Goal: Task Accomplishment & Management: Manage account settings

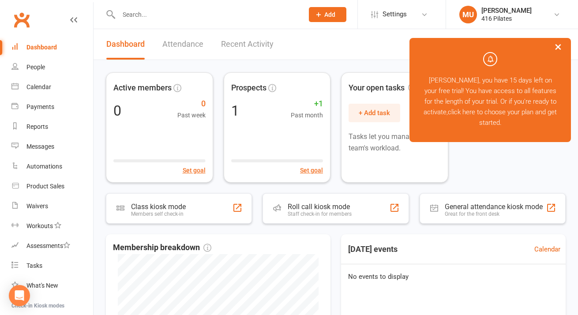
click at [559, 48] on button "×" at bounding box center [559, 46] width 16 height 19
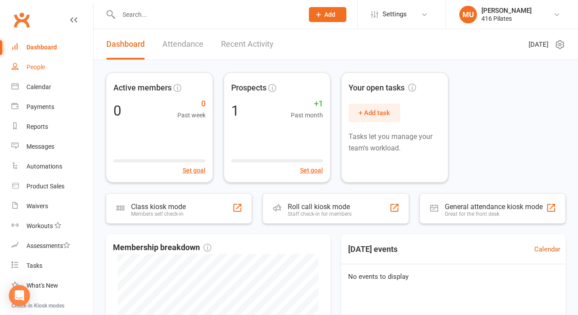
click at [37, 65] on div "People" at bounding box center [35, 67] width 19 height 7
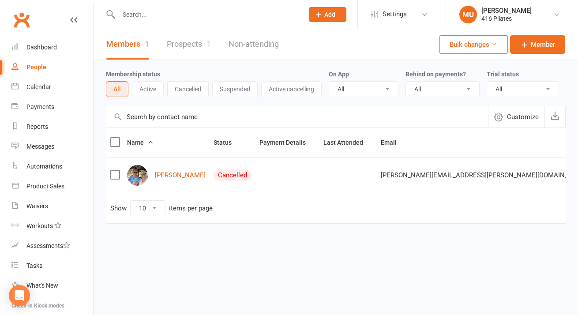
click at [192, 45] on link "Prospects 1" at bounding box center [189, 44] width 44 height 30
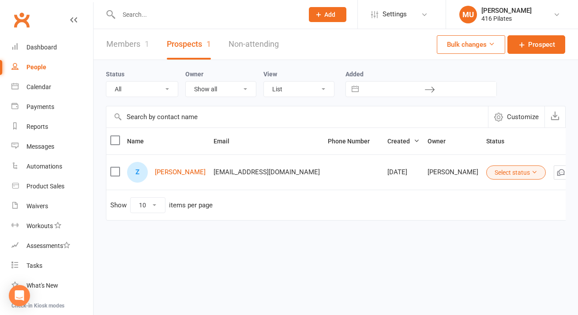
click at [256, 44] on link "Non-attending" at bounding box center [254, 44] width 50 height 30
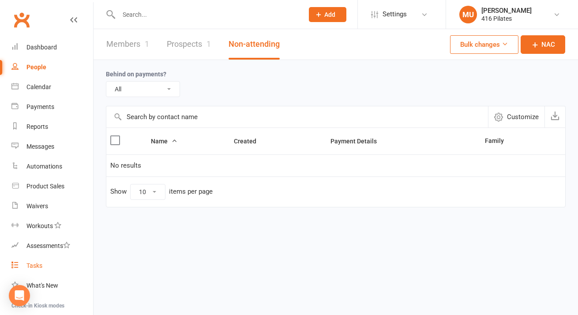
click at [37, 266] on div "Tasks" at bounding box center [34, 265] width 16 height 7
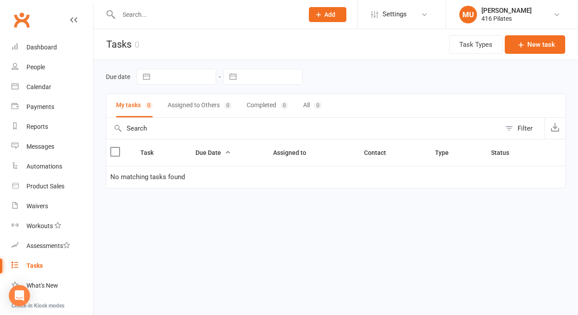
click at [32, 266] on div "Tasks" at bounding box center [34, 265] width 16 height 7
click at [48, 144] on div "Messages" at bounding box center [40, 146] width 28 height 7
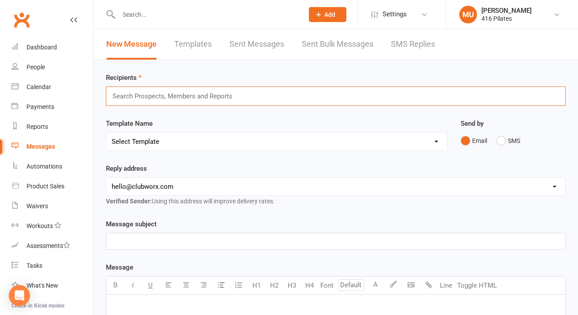
click at [191, 97] on input "text" at bounding box center [177, 96] width 130 height 11
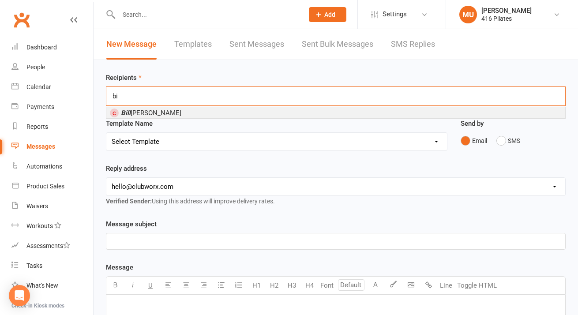
type input "b"
type input "zak"
click at [187, 112] on li "Zak Mumper" at bounding box center [335, 112] width 459 height 11
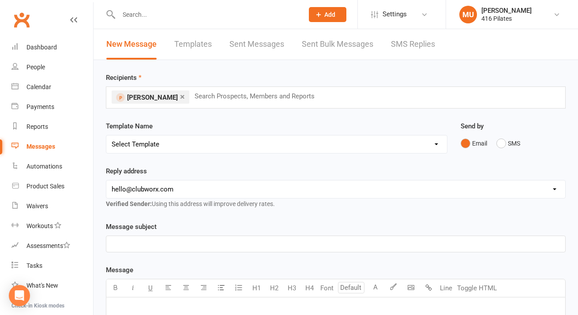
select select "13"
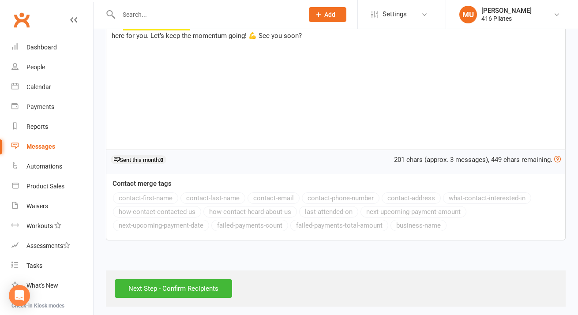
scroll to position [162, 0]
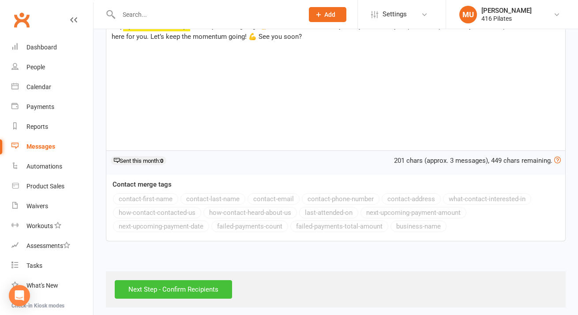
click at [180, 288] on input "Next Step - Confirm Recipients" at bounding box center [173, 289] width 117 height 19
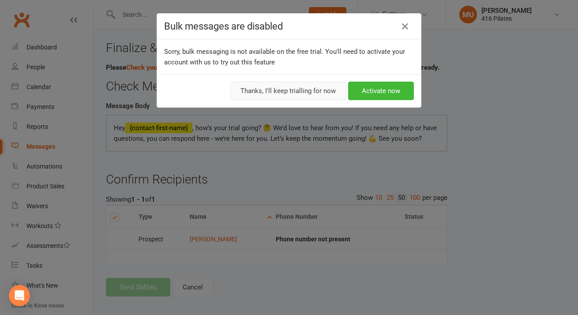
click at [309, 96] on button "Thanks, I'll keep trialling for now" at bounding box center [288, 91] width 116 height 19
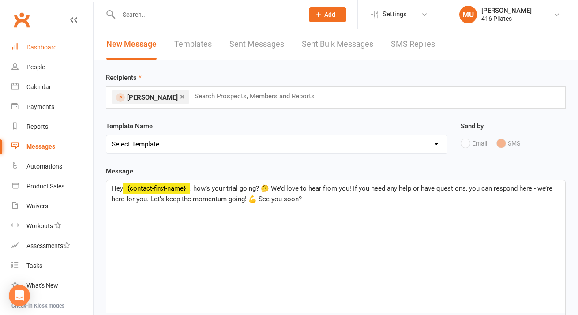
click at [43, 48] on div "Dashboard" at bounding box center [41, 47] width 30 height 7
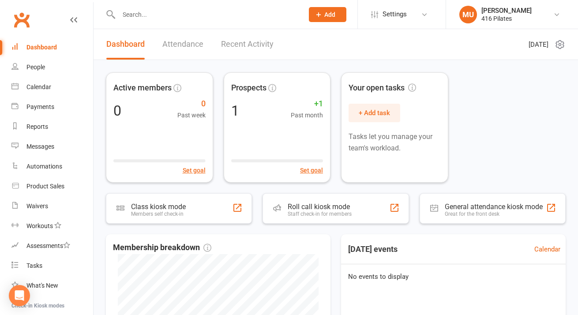
click at [182, 42] on link "Attendance" at bounding box center [182, 44] width 41 height 30
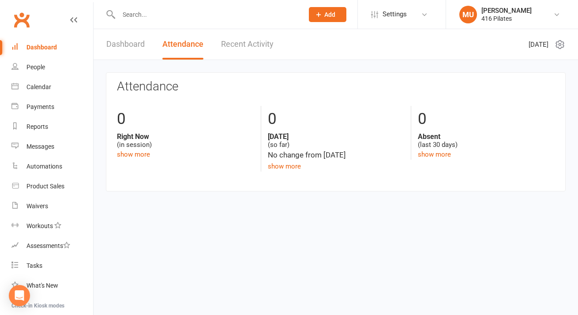
click at [233, 45] on link "Recent Activity" at bounding box center [247, 44] width 53 height 30
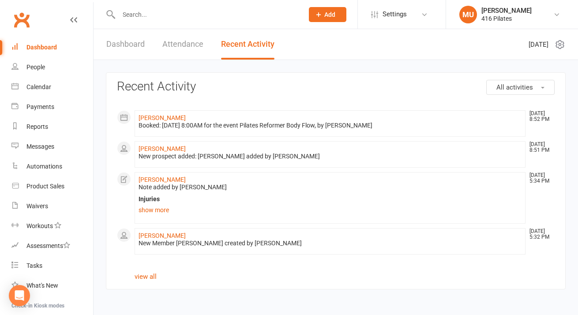
click at [320, 19] on button "Add" at bounding box center [328, 14] width 38 height 15
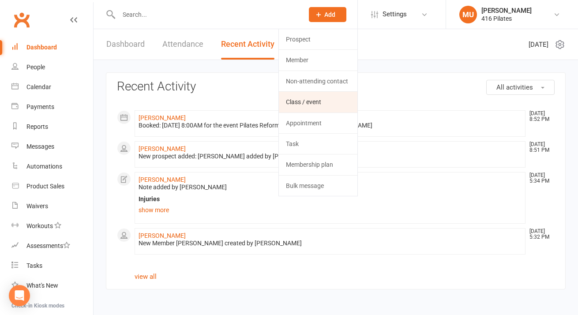
click at [313, 103] on link "Class / event" at bounding box center [318, 102] width 79 height 20
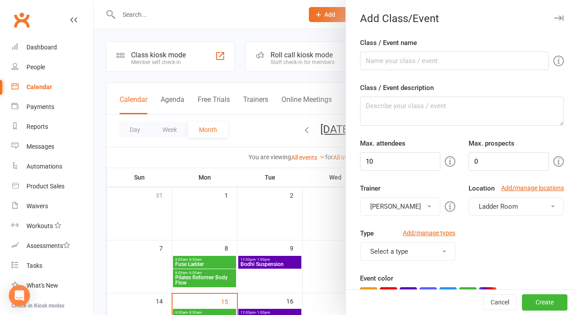
click at [213, 95] on div at bounding box center [336, 157] width 485 height 315
click at [205, 98] on div at bounding box center [336, 157] width 485 height 315
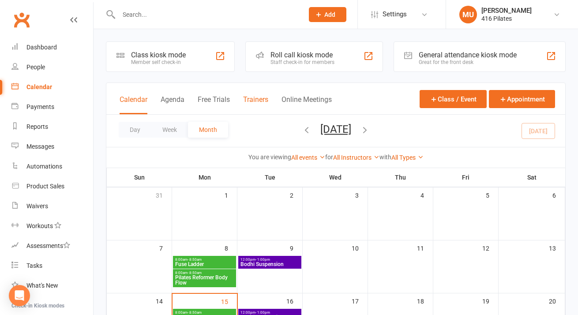
click at [253, 103] on button "Trainers" at bounding box center [255, 104] width 25 height 19
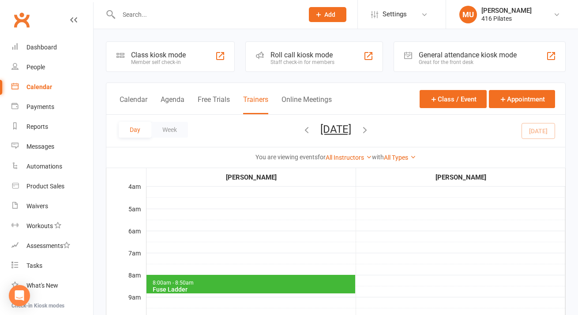
click at [251, 275] on span "8:00am - 8:50am Fuse Ladder" at bounding box center [251, 284] width 209 height 19
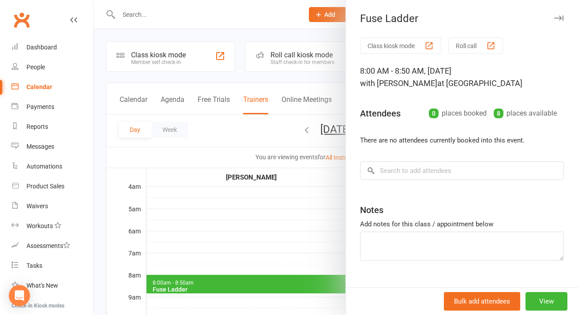
click at [299, 100] on div at bounding box center [336, 157] width 485 height 315
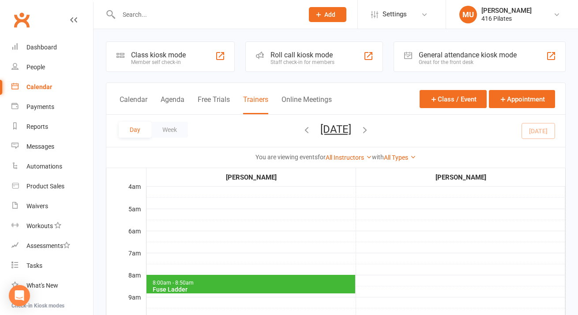
click at [299, 100] on button "Online Meetings" at bounding box center [307, 104] width 50 height 19
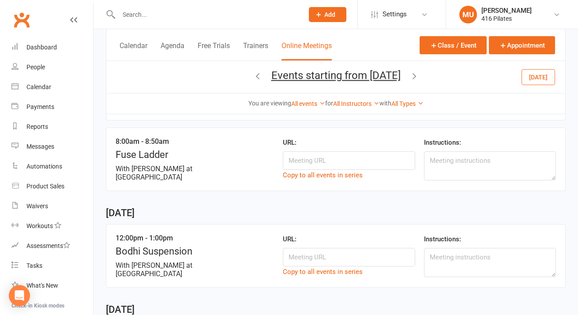
scroll to position [137, 0]
click at [139, 47] on button "Calendar" at bounding box center [134, 50] width 28 height 19
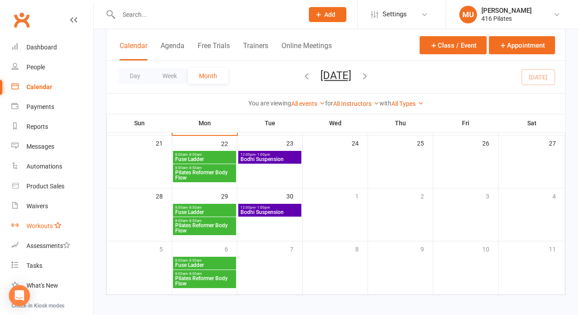
click at [40, 226] on div "Workouts" at bounding box center [39, 225] width 26 height 7
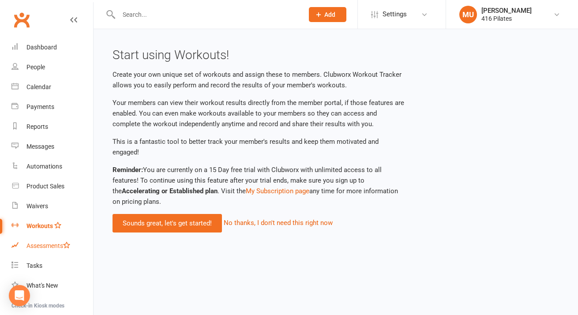
click at [39, 245] on div "Assessments" at bounding box center [48, 245] width 44 height 7
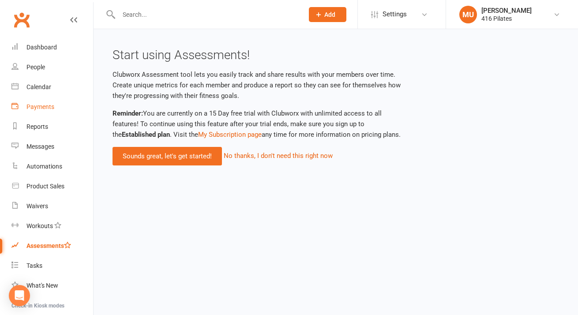
click at [38, 106] on div "Payments" at bounding box center [40, 106] width 28 height 7
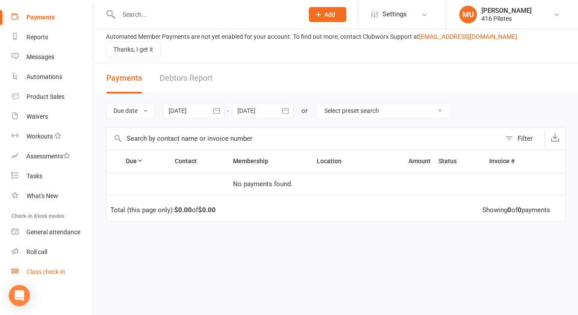
scroll to position [3, 0]
click at [48, 274] on div "Class check-in" at bounding box center [45, 271] width 39 height 7
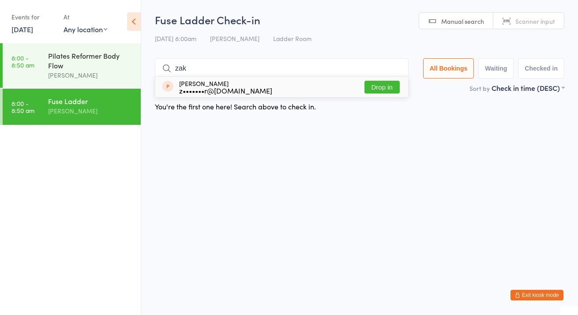
type input "zak"
click at [384, 90] on button "Drop in" at bounding box center [382, 87] width 35 height 13
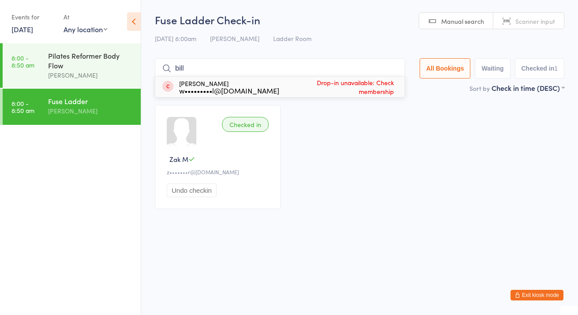
type input "bill"
click at [262, 85] on div "[PERSON_NAME] w•••••••••l@[DOMAIN_NAME]" at bounding box center [229, 87] width 100 height 14
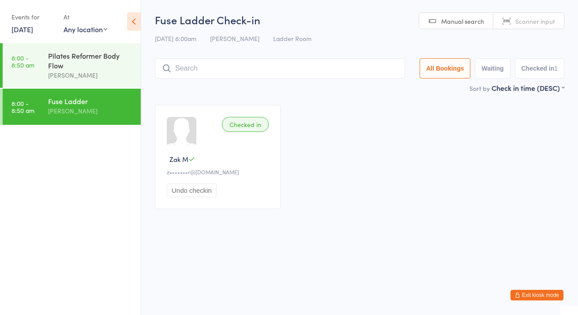
click at [262, 68] on input "search" at bounding box center [280, 68] width 250 height 20
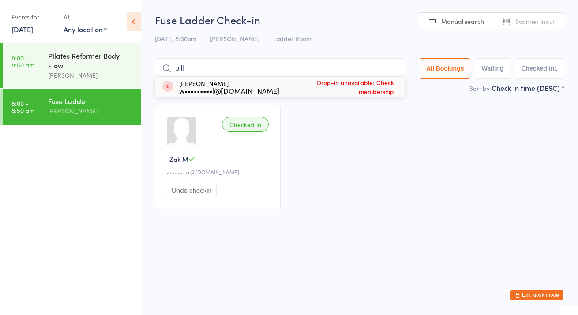
type input "bill"
click at [363, 88] on span "Drop-in unavailable: Check membership" at bounding box center [337, 87] width 117 height 22
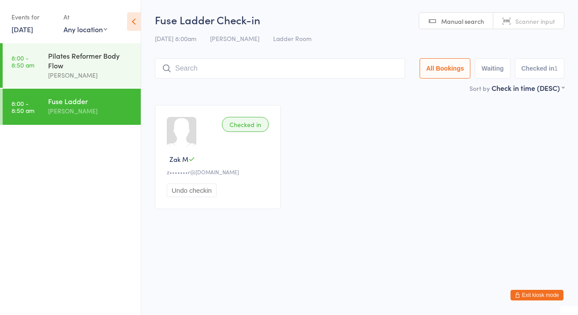
click at [518, 298] on icon "button" at bounding box center [517, 295] width 5 height 5
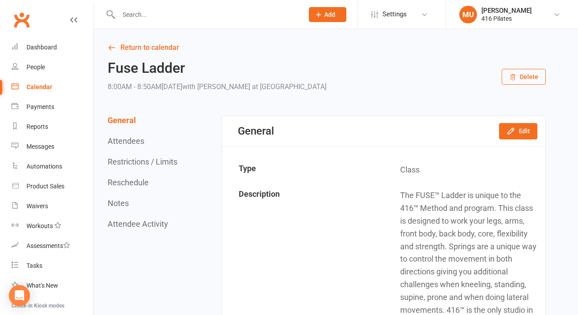
click at [131, 161] on button "Restrictions / Limits" at bounding box center [143, 161] width 70 height 9
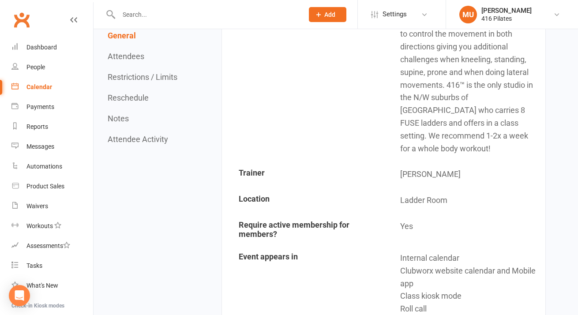
scroll to position [217, 0]
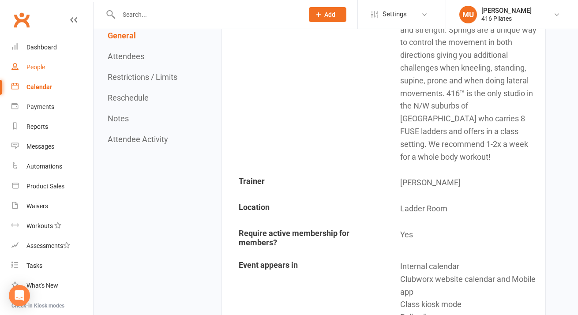
click at [24, 70] on link "People" at bounding box center [52, 67] width 82 height 20
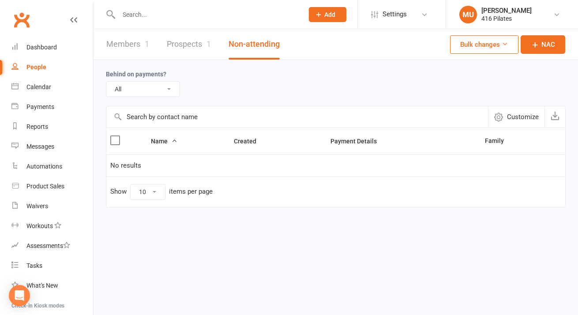
click at [122, 45] on link "Members 1" at bounding box center [127, 44] width 43 height 30
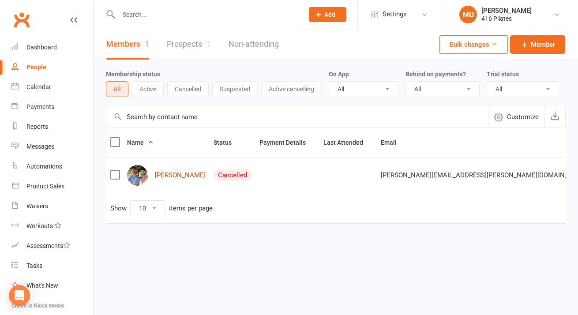
click at [162, 174] on link "[PERSON_NAME]" at bounding box center [180, 176] width 51 height 8
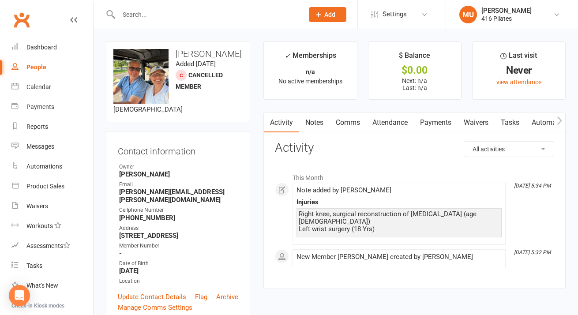
click at [562, 121] on icon "button" at bounding box center [560, 121] width 5 height 8
click at [269, 121] on icon "button" at bounding box center [269, 120] width 5 height 9
click at [346, 121] on link "Comms" at bounding box center [348, 123] width 37 height 20
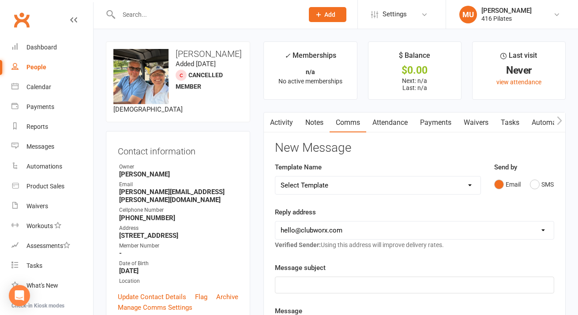
click at [403, 121] on link "Attendance" at bounding box center [390, 123] width 48 height 20
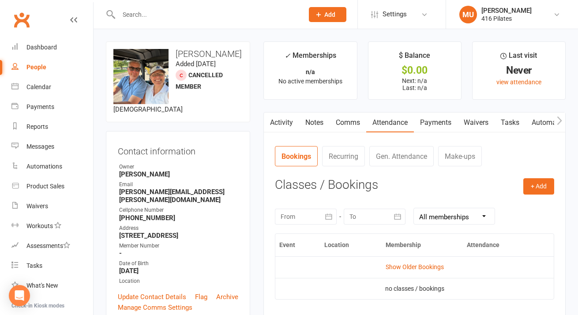
click at [399, 243] on th "Membership" at bounding box center [422, 245] width 81 height 23
click at [434, 124] on link "Payments" at bounding box center [436, 123] width 44 height 20
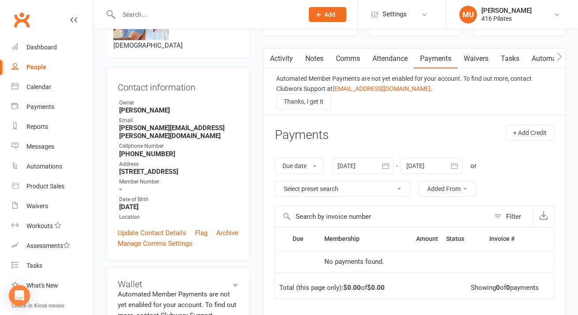
scroll to position [87, 0]
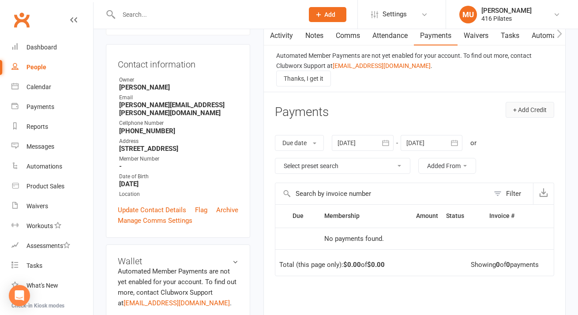
click at [520, 112] on button "+ Add Credit" at bounding box center [530, 110] width 49 height 16
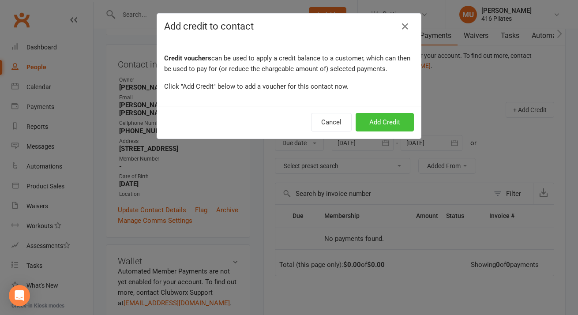
click at [386, 127] on button "Add Credit" at bounding box center [385, 122] width 58 height 19
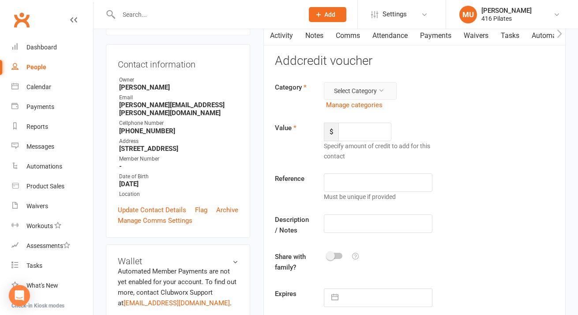
click at [379, 88] on icon at bounding box center [381, 90] width 6 height 6
click at [377, 108] on link "General" at bounding box center [352, 111] width 87 height 18
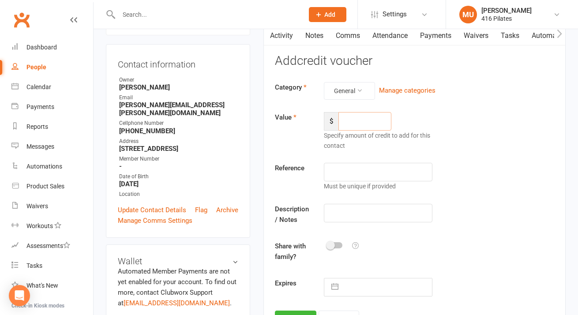
click at [369, 118] on input "number" at bounding box center [365, 121] width 53 height 19
type input "1200"
click at [351, 212] on input "text" at bounding box center [378, 213] width 109 height 19
type input "Membership"
select select "7"
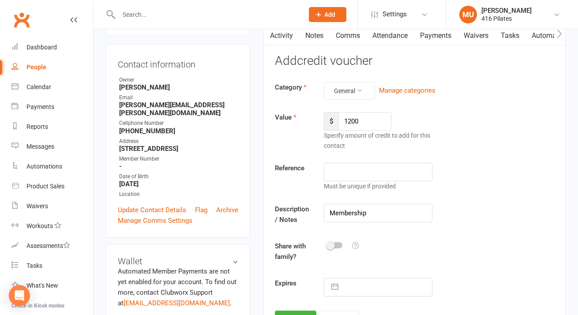
select select "2025"
select select "8"
select select "2025"
select select "9"
select select "2025"
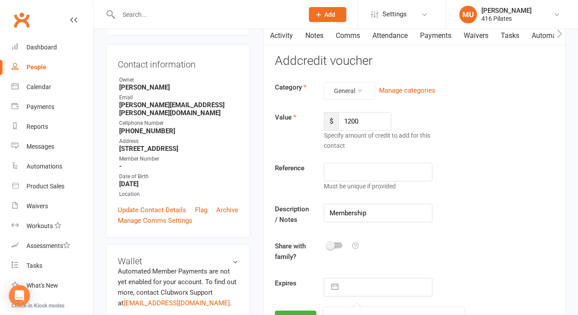
click at [367, 292] on input "text" at bounding box center [387, 288] width 89 height 18
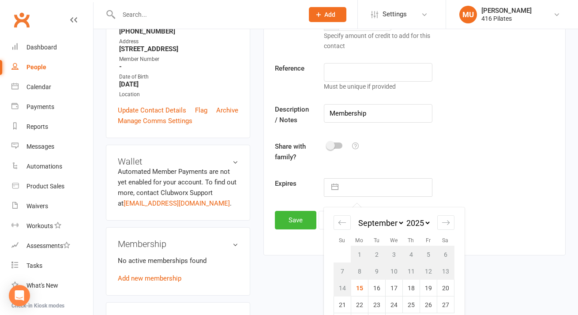
scroll to position [190, 0]
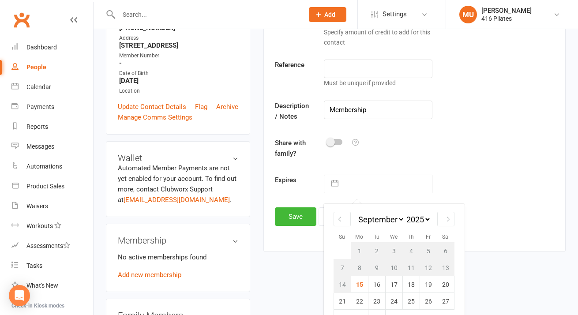
select select "7"
select select "2026"
select select "8"
select select "2026"
select select "9"
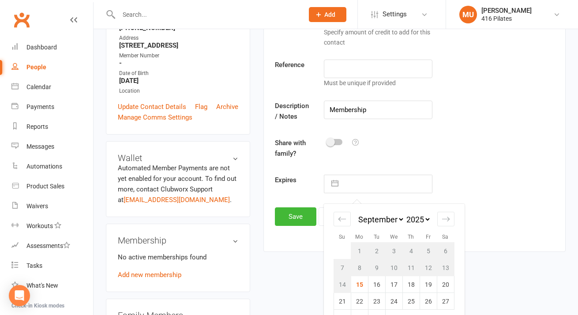
select select "2026"
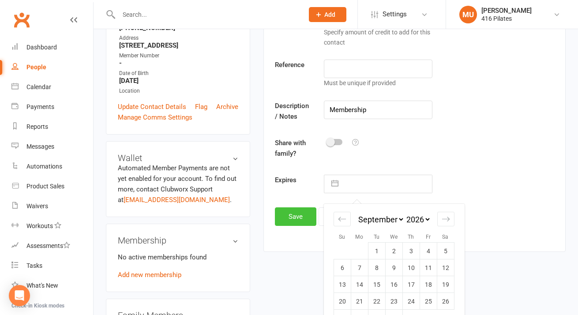
click at [292, 212] on button "Save" at bounding box center [295, 216] width 41 height 19
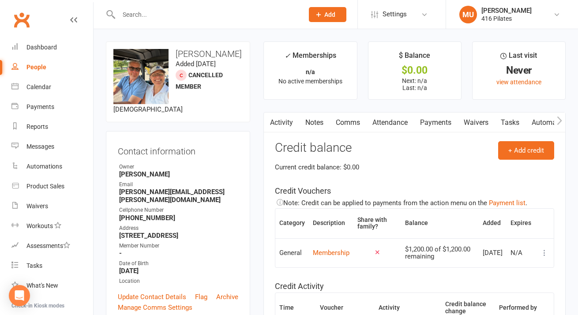
scroll to position [0, 0]
click at [439, 121] on link "Payments" at bounding box center [436, 123] width 44 height 20
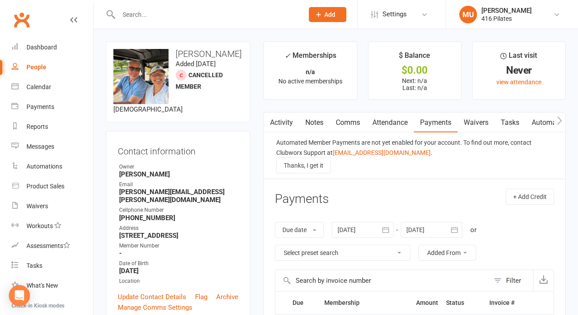
click at [188, 90] on span "Cancelled member" at bounding box center [199, 81] width 47 height 19
click at [182, 81] on div at bounding box center [181, 75] width 11 height 11
click at [546, 121] on link "Automations" at bounding box center [552, 123] width 53 height 20
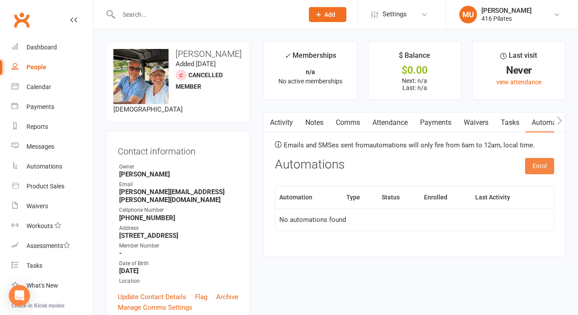
click at [539, 168] on button "Enrol" at bounding box center [539, 166] width 29 height 16
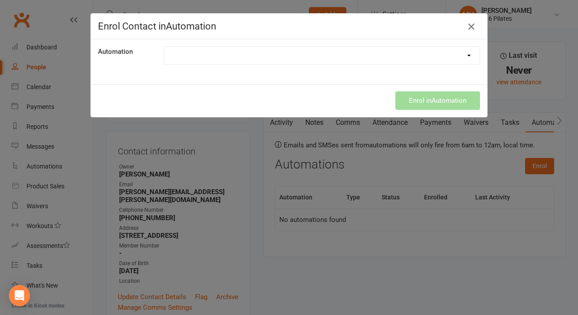
click at [473, 25] on icon "button" at bounding box center [471, 26] width 11 height 11
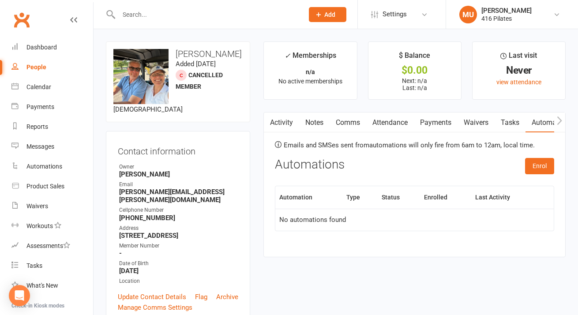
click at [558, 120] on icon "button" at bounding box center [559, 120] width 5 height 9
click at [560, 121] on icon "button" at bounding box center [559, 120] width 5 height 9
click at [316, 68] on p "n/a" at bounding box center [310, 71] width 77 height 7
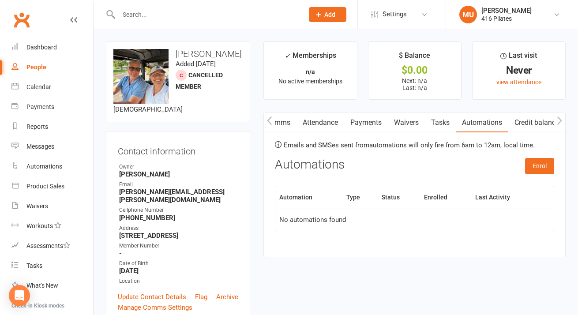
click at [311, 55] on div "✓ Memberships" at bounding box center [311, 58] width 52 height 16
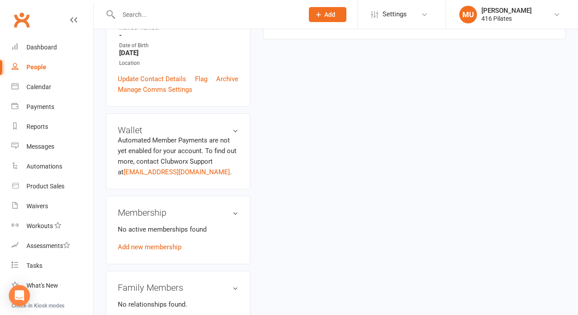
scroll to position [223, 0]
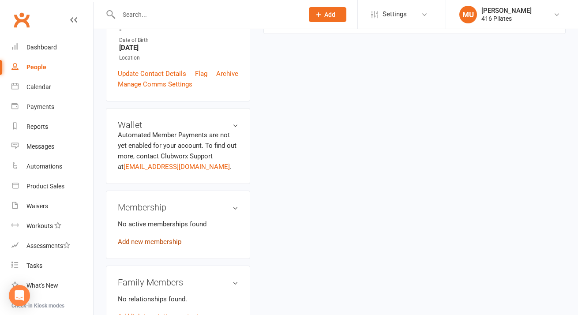
click at [158, 239] on link "Add new membership" at bounding box center [150, 242] width 64 height 8
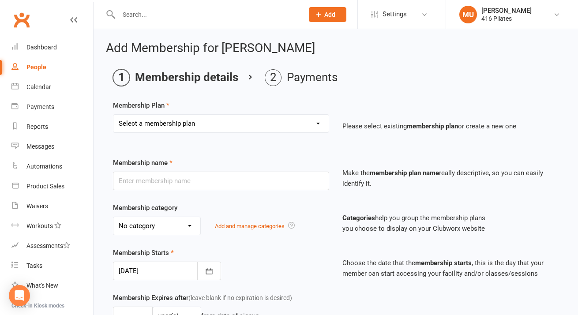
select select "4"
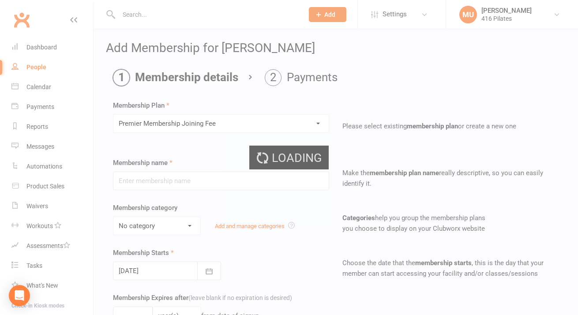
type input "Premier Membership Joining Fee"
select select "4"
type input "1"
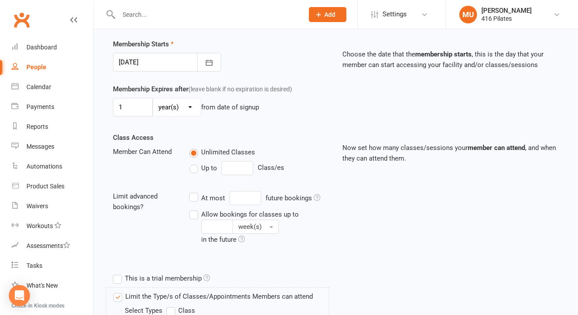
scroll to position [209, 0]
click at [195, 167] on label "Up to" at bounding box center [203, 167] width 28 height 11
click at [195, 162] on input "Up to" at bounding box center [192, 162] width 6 height 0
type input "0"
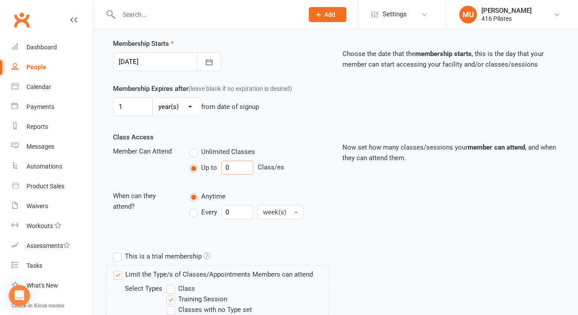
click at [233, 169] on input "0" at bounding box center [238, 168] width 32 height 14
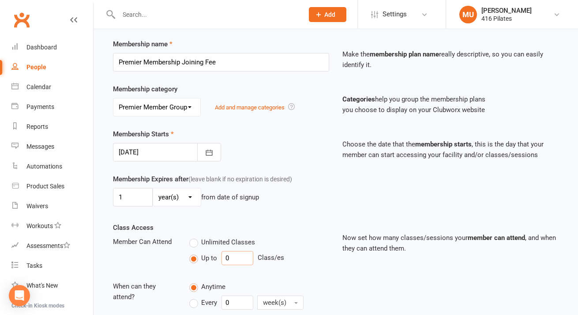
scroll to position [121, 0]
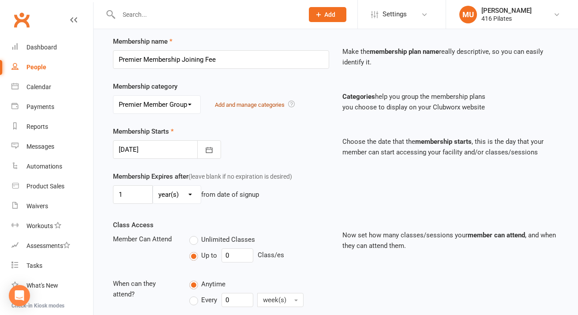
click at [246, 105] on link "Add and manage categories" at bounding box center [250, 105] width 70 height 7
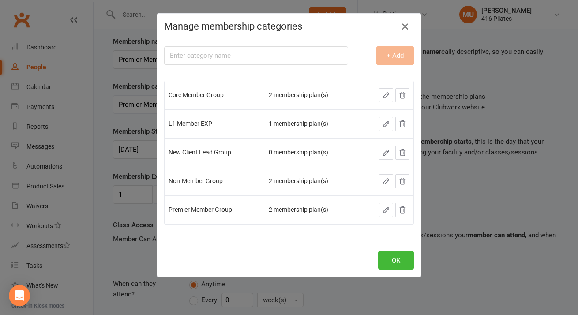
click at [406, 25] on icon "button" at bounding box center [405, 26] width 11 height 11
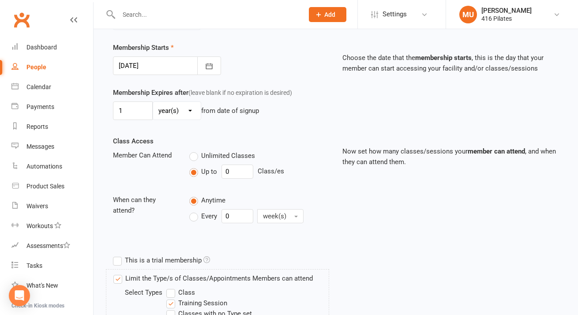
scroll to position [206, 0]
click at [195, 215] on label "Every" at bounding box center [203, 215] width 28 height 11
click at [195, 208] on input "Every" at bounding box center [192, 208] width 6 height 0
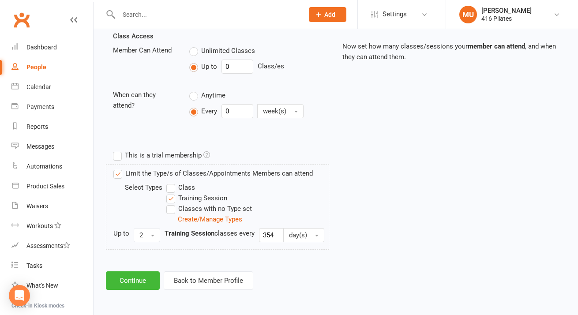
scroll to position [316, 0]
click at [132, 290] on button "Continue" at bounding box center [133, 281] width 54 height 19
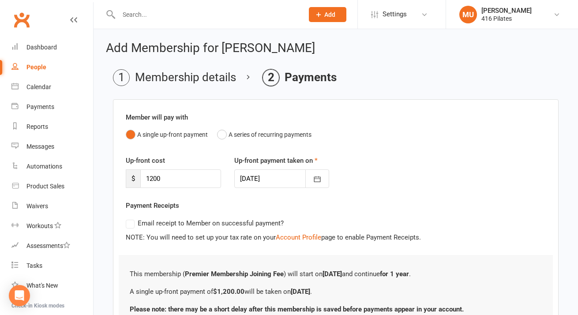
click at [131, 226] on label "Email receipt to Member on successful payment?" at bounding box center [205, 223] width 158 height 11
click at [130, 223] on label "Email receipt to Member on successful payment?" at bounding box center [205, 223] width 158 height 11
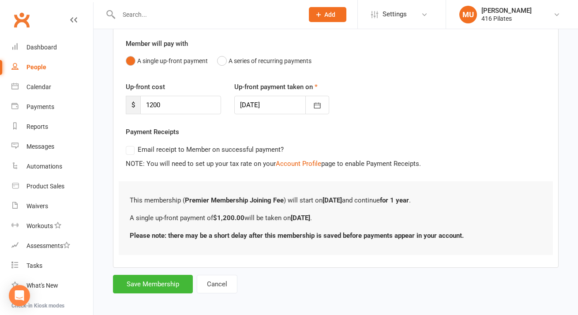
scroll to position [73, 0]
click at [155, 285] on button "Save Membership" at bounding box center [153, 284] width 80 height 19
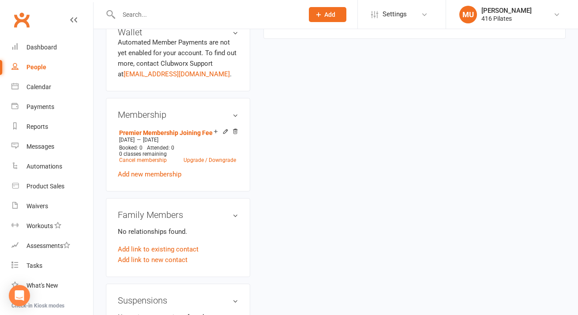
scroll to position [321, 0]
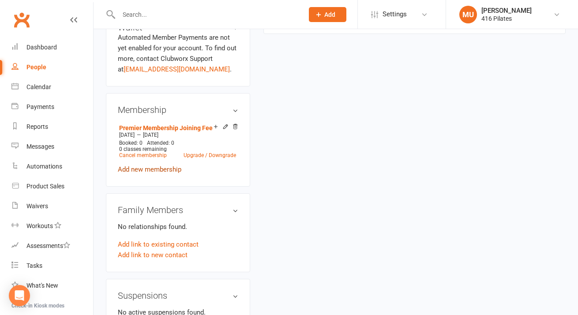
click at [168, 173] on link "Add new membership" at bounding box center [150, 170] width 64 height 8
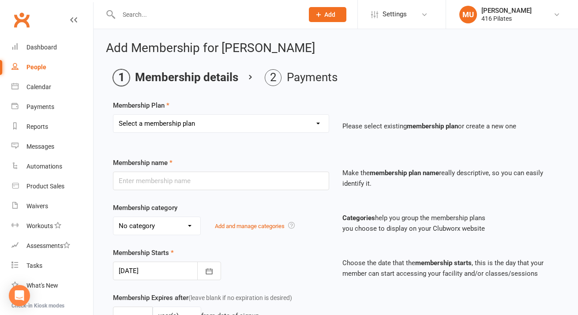
select select "5"
type input "PM Pkg of 8 Classes"
select select "4"
type input "120"
select select "0"
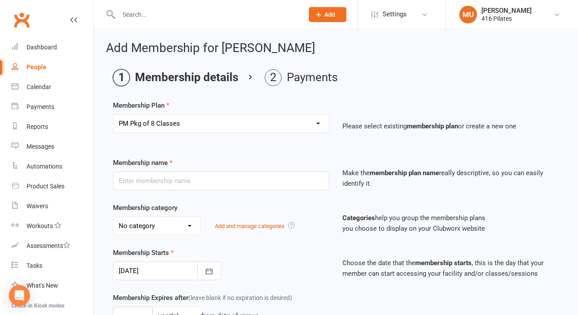
type input "8"
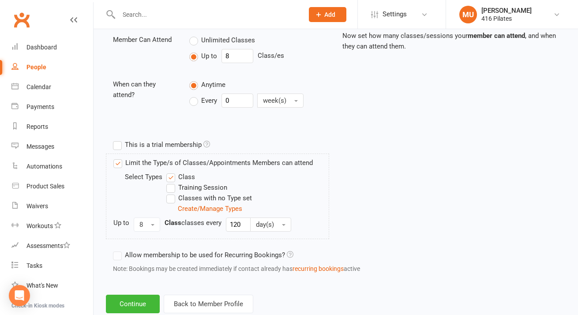
scroll to position [323, 0]
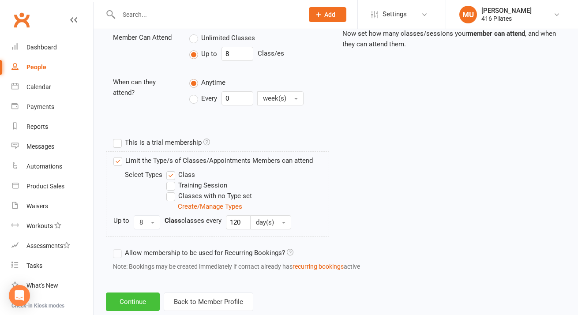
click at [135, 301] on button "Continue" at bounding box center [133, 302] width 54 height 19
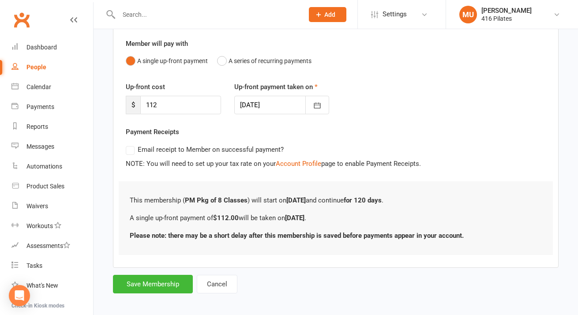
scroll to position [73, 0]
click at [147, 278] on button "Save Membership" at bounding box center [153, 284] width 80 height 19
